Goal: Task Accomplishment & Management: Complete application form

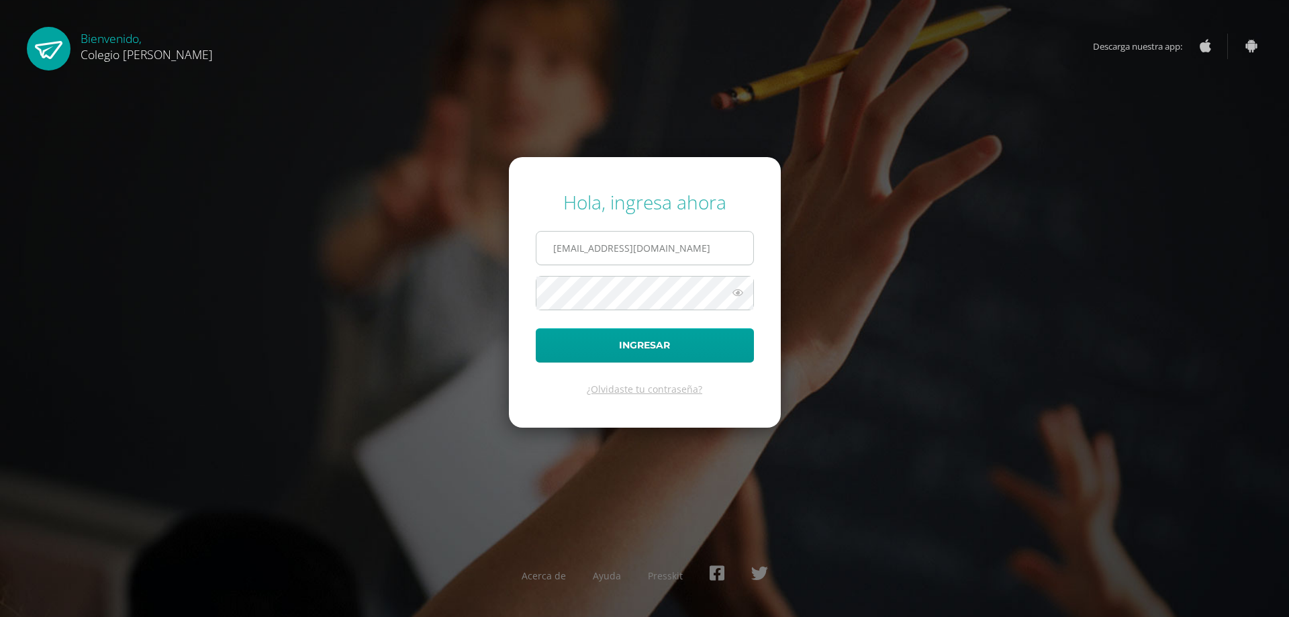
click at [670, 233] on input "COS00850@osoriosandoval.edu.gt" at bounding box center [644, 248] width 217 height 33
drag, startPoint x: 596, startPoint y: 251, endPoint x: 584, endPoint y: 251, distance: 11.4
click at [584, 251] on input "COS00850@osoriosandoval.edu.gt" at bounding box center [644, 248] width 217 height 33
type input "COS00534@osoriosandoval.edu.gt"
click at [479, 312] on div "Hola, ingresa ahora COS00534@osoriosandoval.edu.gt Ingresar ¿Olvidaste tu contr…" at bounding box center [644, 308] width 866 height 259
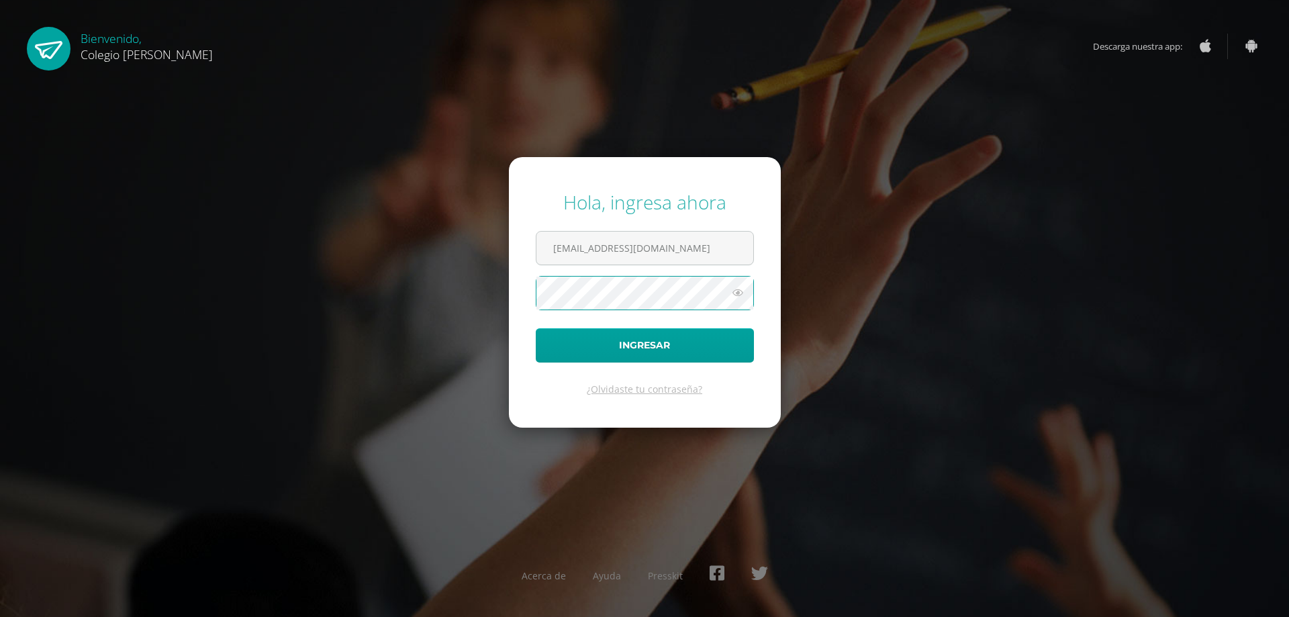
click at [739, 296] on icon at bounding box center [737, 293] width 17 height 16
click at [332, 340] on div "Hola, ingresa ahora COS00534@osoriosandoval.edu.gt Ingresar ¿Olvidaste tu contr…" at bounding box center [644, 308] width 866 height 259
click at [567, 324] on form "Hola, ingresa ahora COS00534@osoriosandoval.edu.gt Ingresar ¿Olvidaste tu contr…" at bounding box center [645, 292] width 272 height 270
click at [599, 350] on button "Ingresar" at bounding box center [645, 345] width 218 height 34
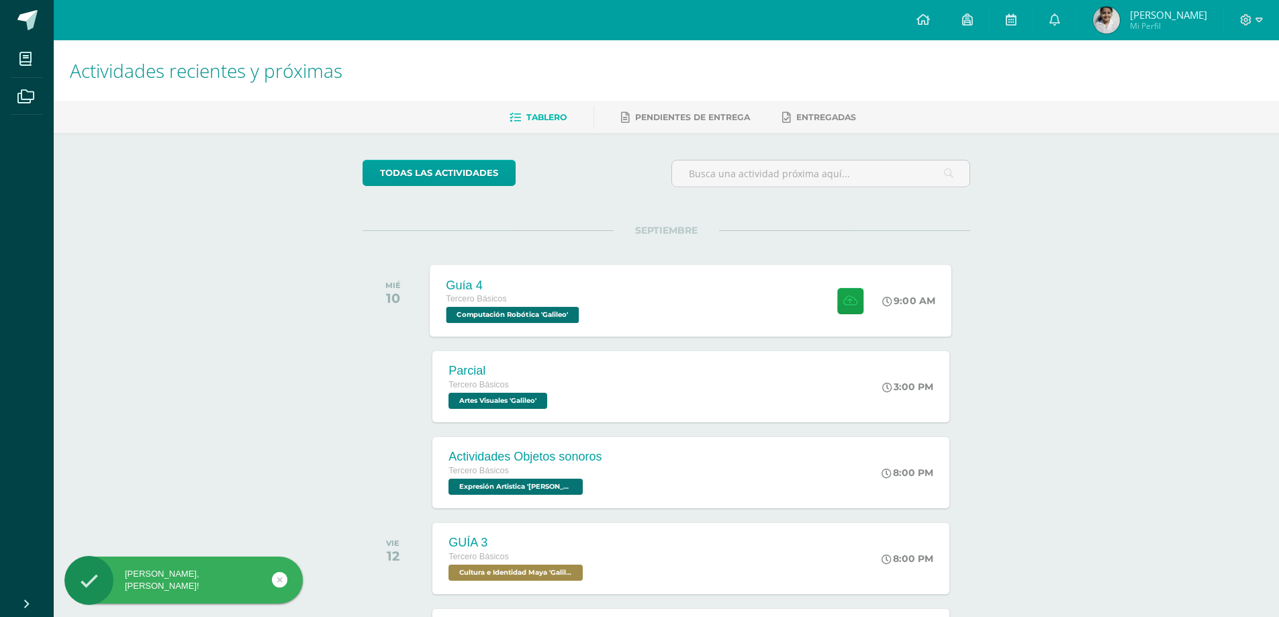
click at [620, 305] on div "Guía 4 Tercero Básicos Computación Robótica 'Galileo' 9:00 AM Guía 4 Computació…" at bounding box center [691, 301] width 522 height 72
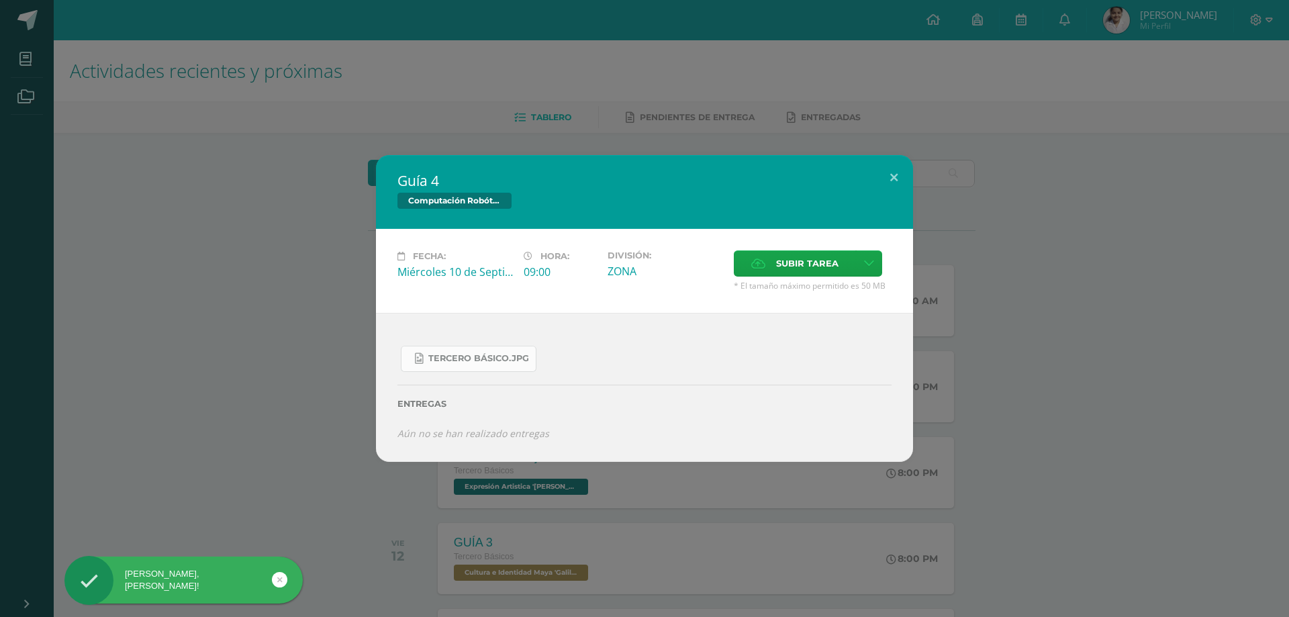
click at [483, 359] on span "Tercero Básico.jpg" at bounding box center [478, 358] width 101 height 11
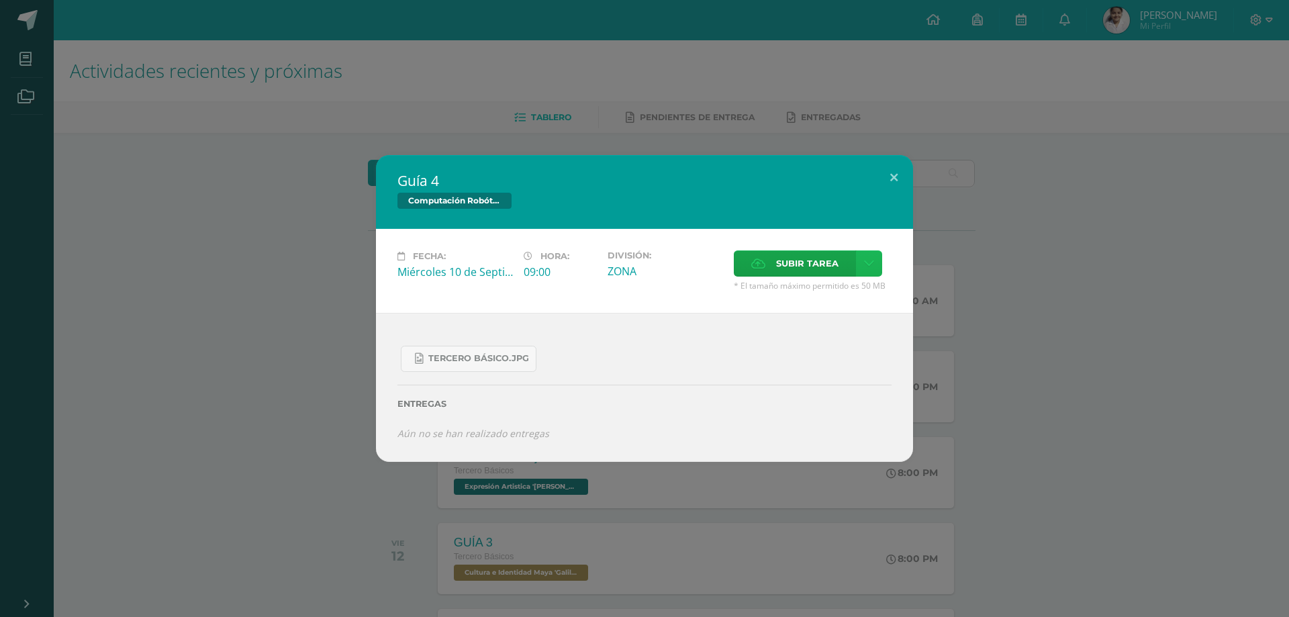
click at [865, 266] on icon at bounding box center [869, 263] width 10 height 11
click at [818, 256] on span "Subir tarea" at bounding box center [807, 263] width 62 height 25
click at [0, 0] on input "Subir tarea" at bounding box center [0, 0] width 0 height 0
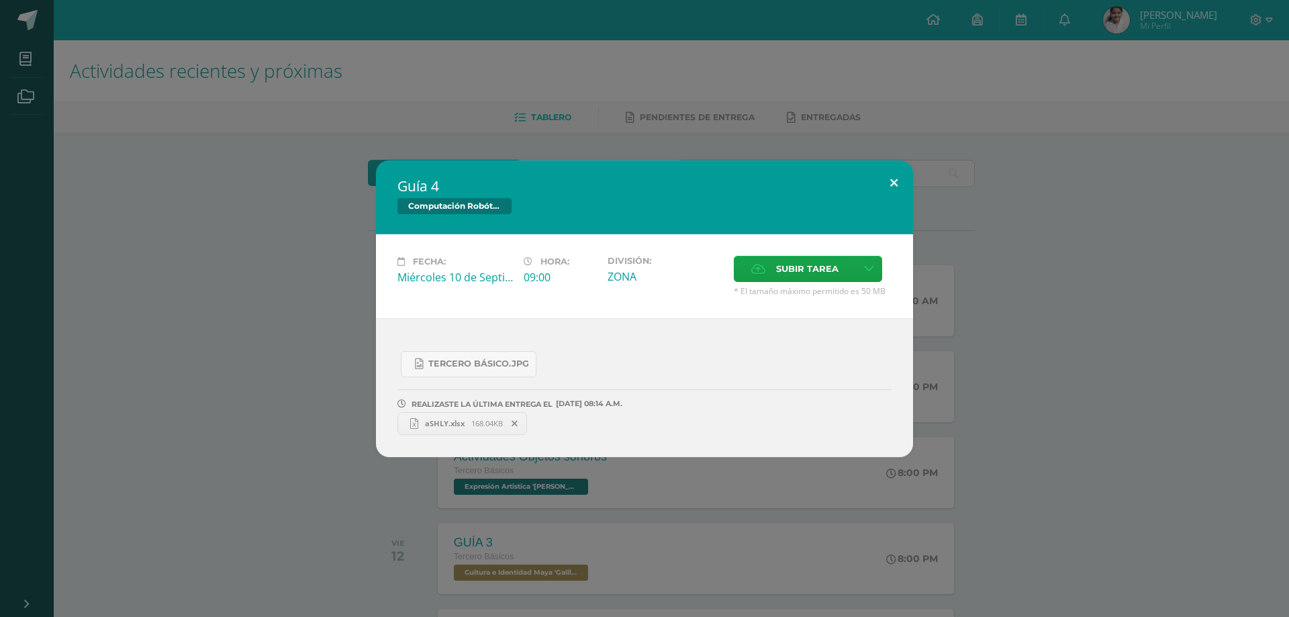
click at [899, 181] on button at bounding box center [894, 183] width 38 height 46
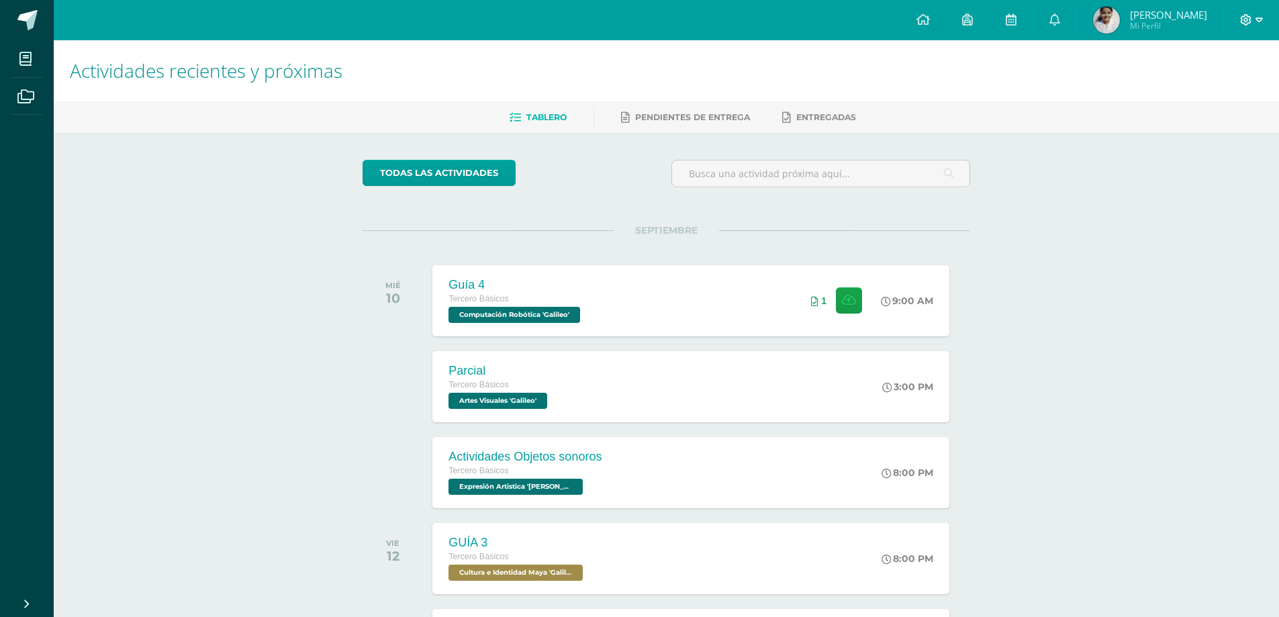
click at [1249, 26] on icon at bounding box center [1246, 20] width 12 height 12
click at [1233, 91] on span "Cerrar sesión" at bounding box center [1217, 91] width 60 height 13
